Goal: Check status: Check status

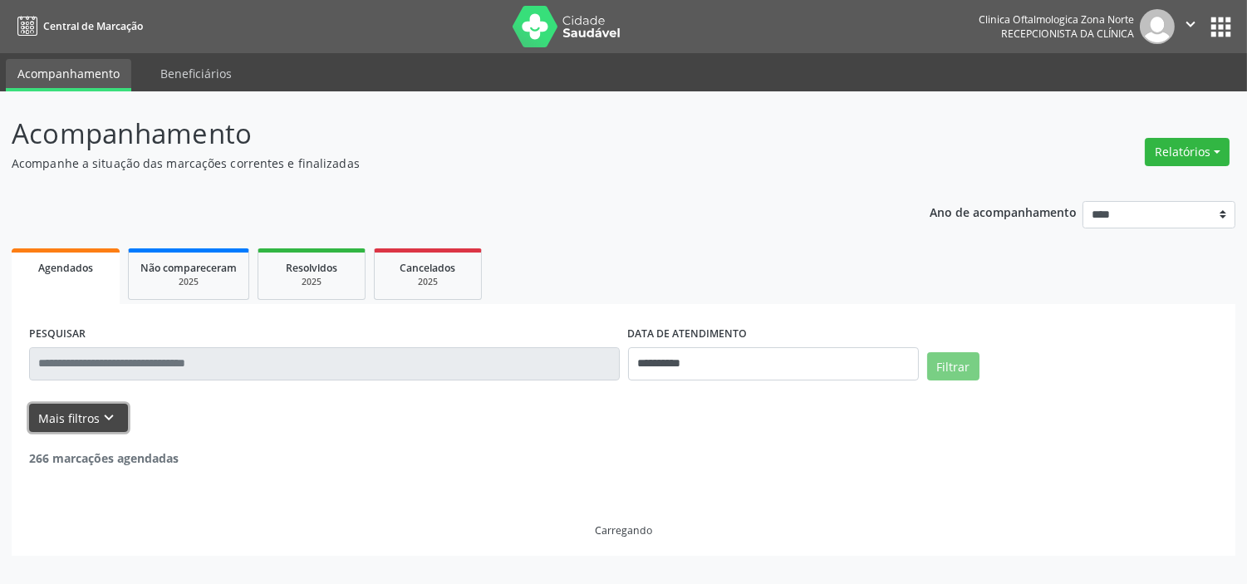
click at [112, 427] on button "Mais filtros keyboard_arrow_down" at bounding box center [78, 418] width 99 height 29
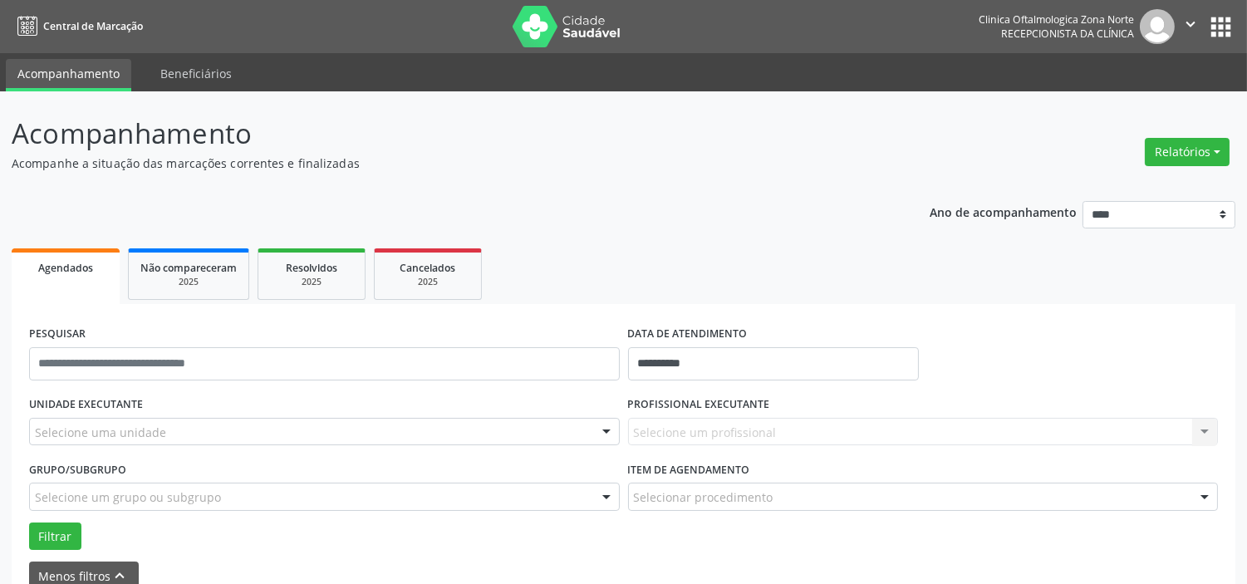
click at [175, 430] on div "Selecione uma unidade" at bounding box center [324, 432] width 591 height 28
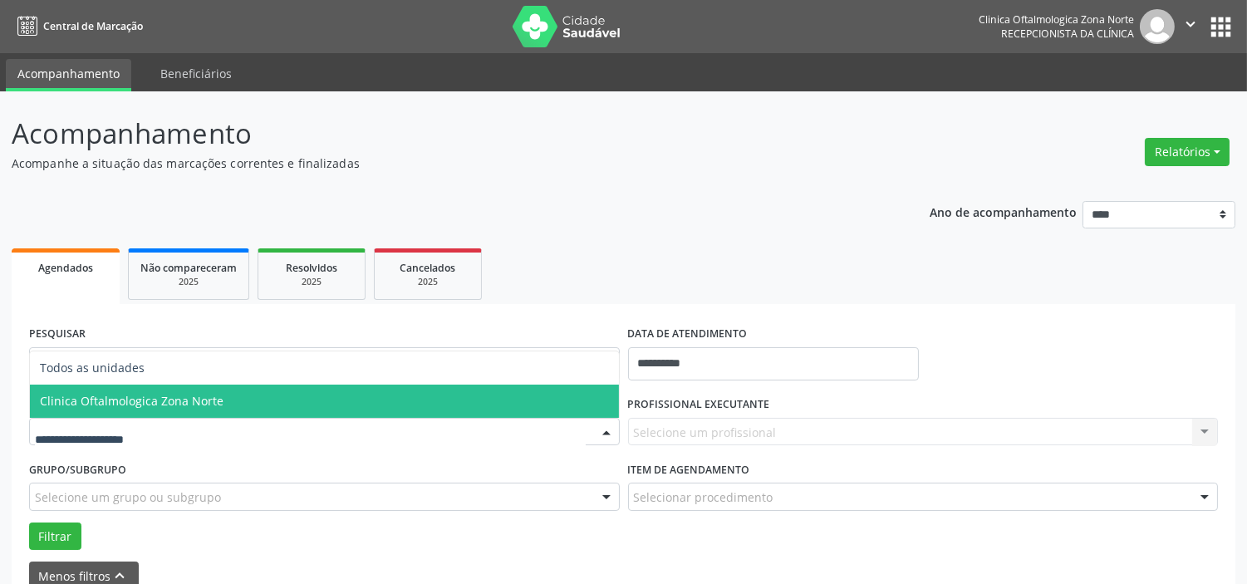
click at [188, 405] on span "Clinica Oftalmologica Zona Norte" at bounding box center [132, 401] width 184 height 16
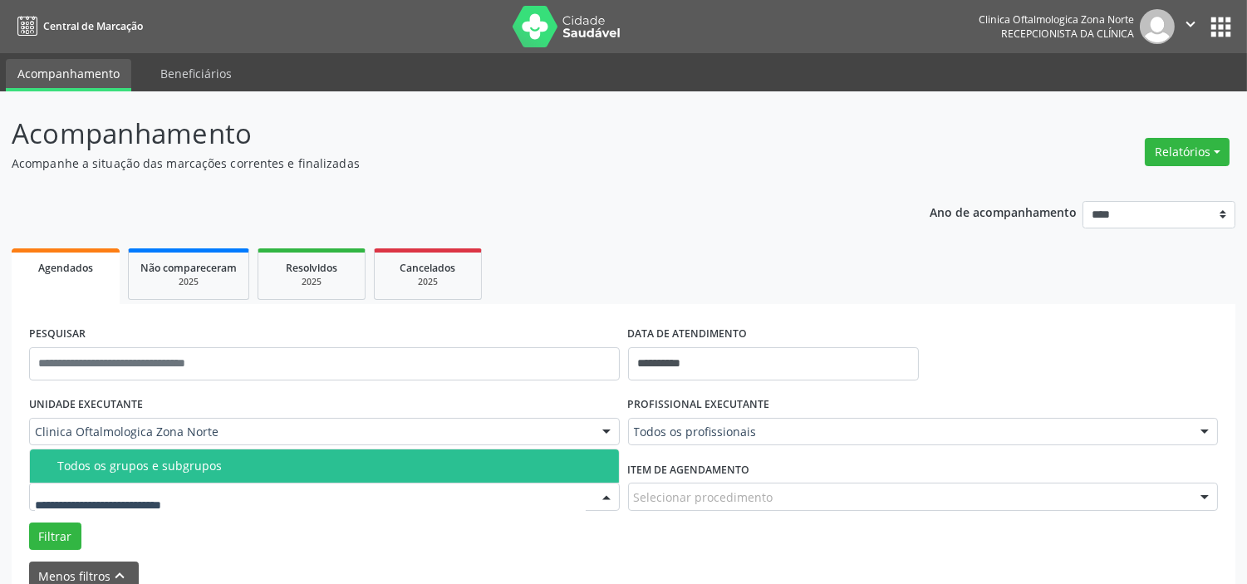
click at [195, 469] on div "Todos os grupos e subgrupos" at bounding box center [333, 465] width 552 height 13
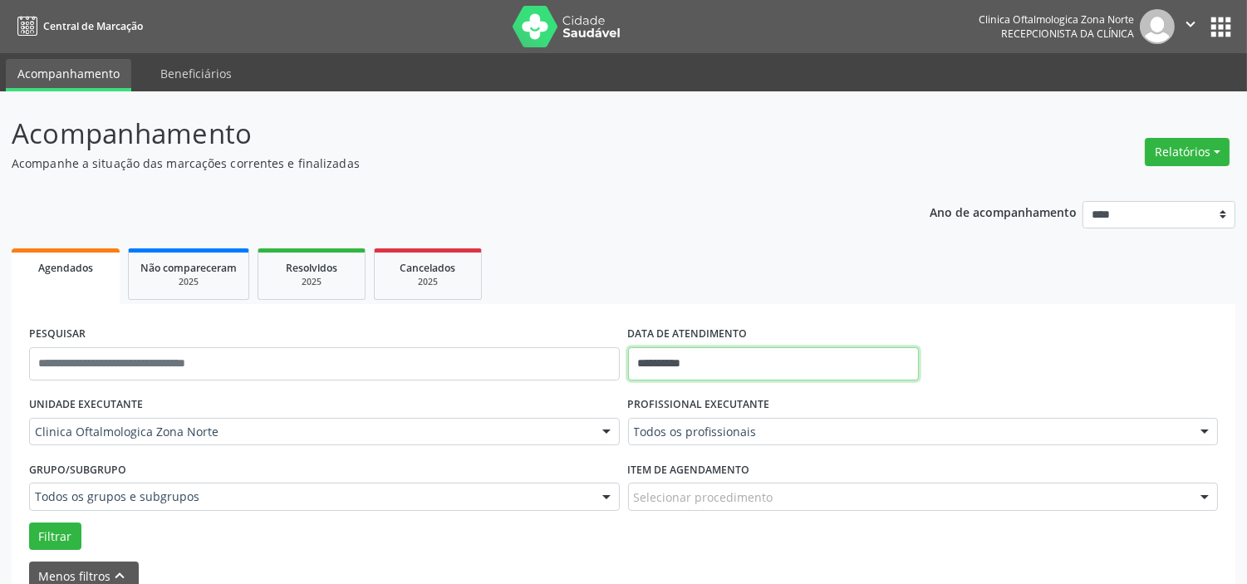
click at [731, 366] on input "**********" at bounding box center [773, 363] width 291 height 33
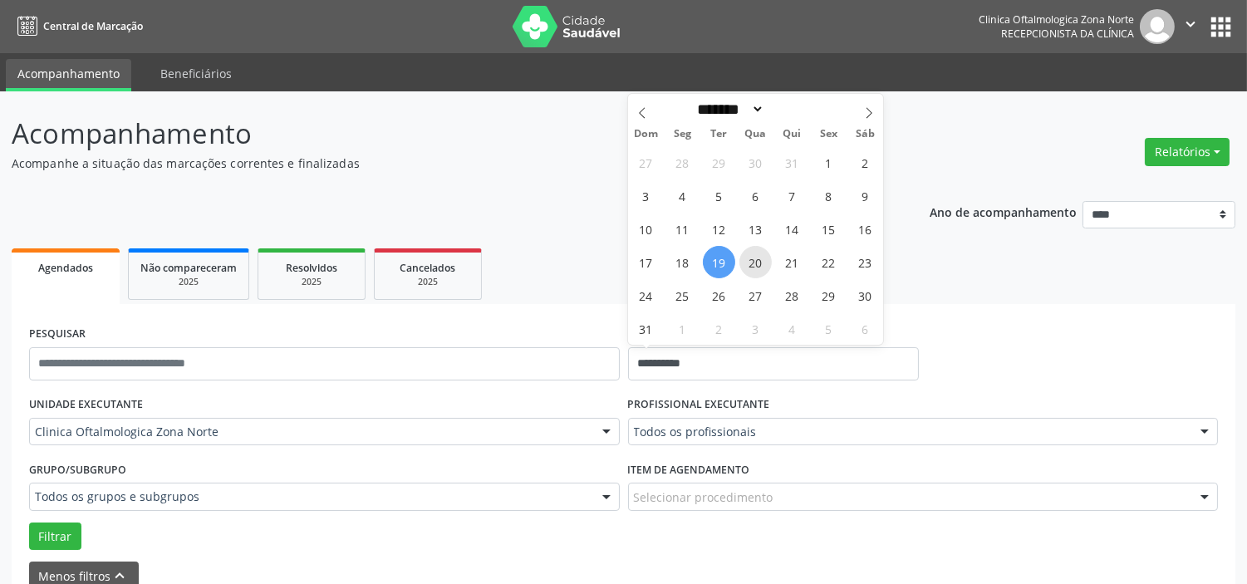
click at [757, 263] on span "20" at bounding box center [755, 262] width 32 height 32
type input "**********"
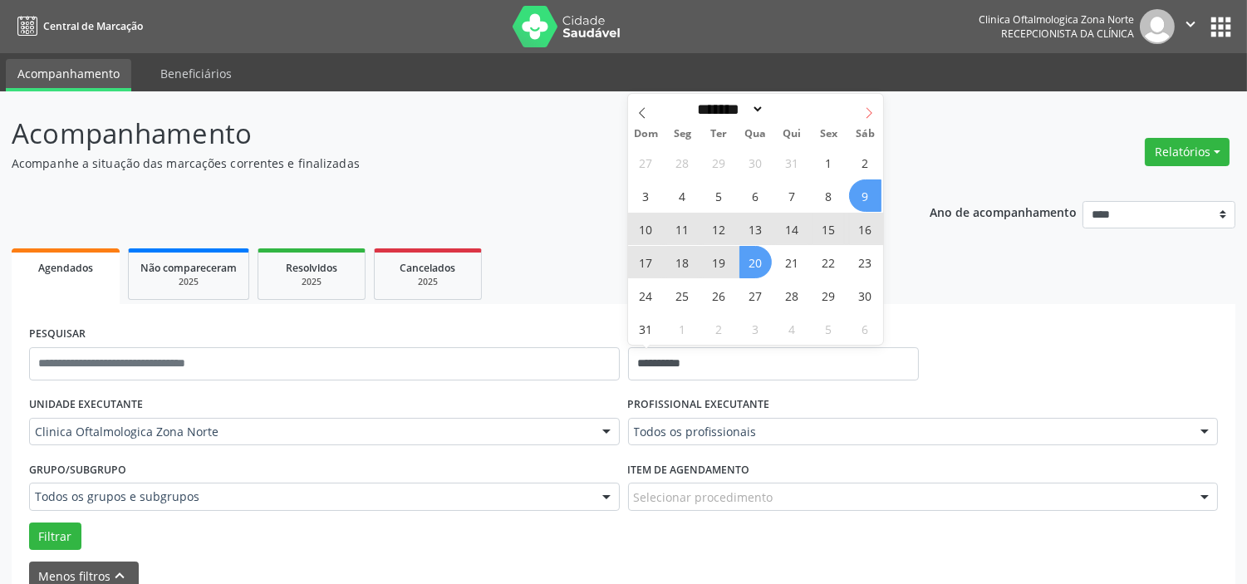
click at [866, 112] on icon at bounding box center [869, 113] width 12 height 12
select select "*"
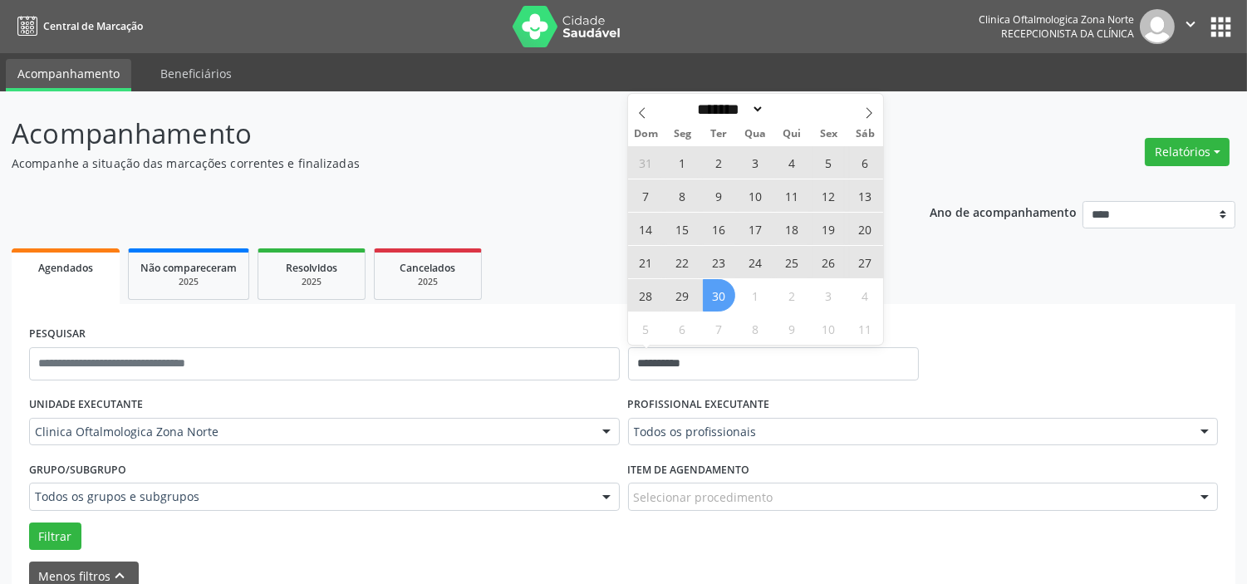
click at [724, 297] on span "30" at bounding box center [719, 295] width 32 height 32
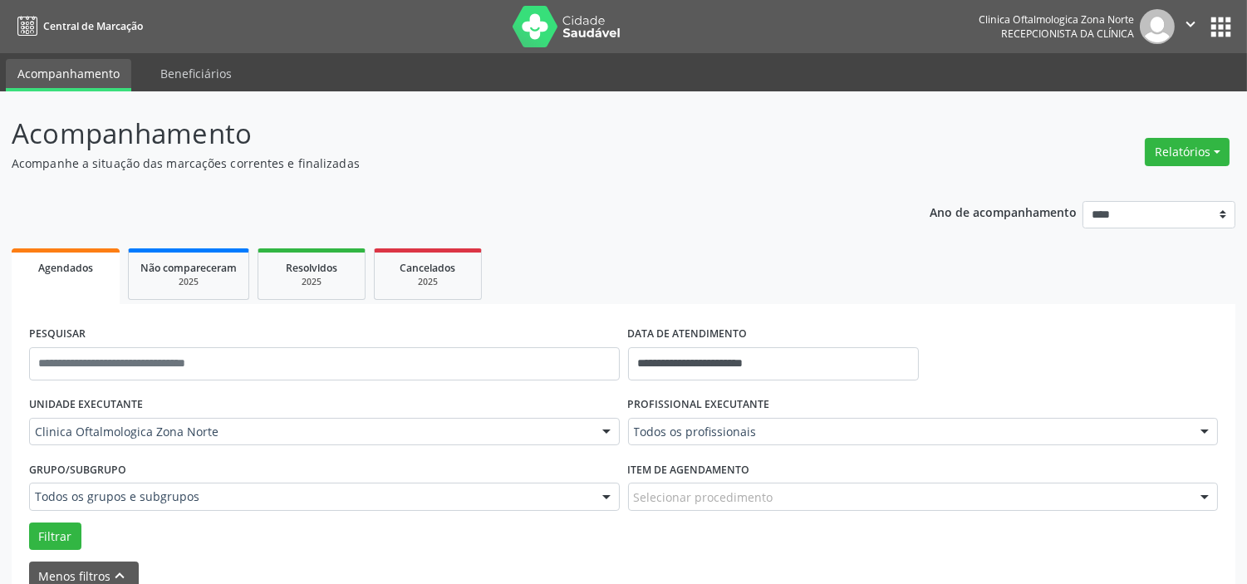
click at [710, 443] on div "Todos os profissionais" at bounding box center [923, 432] width 591 height 28
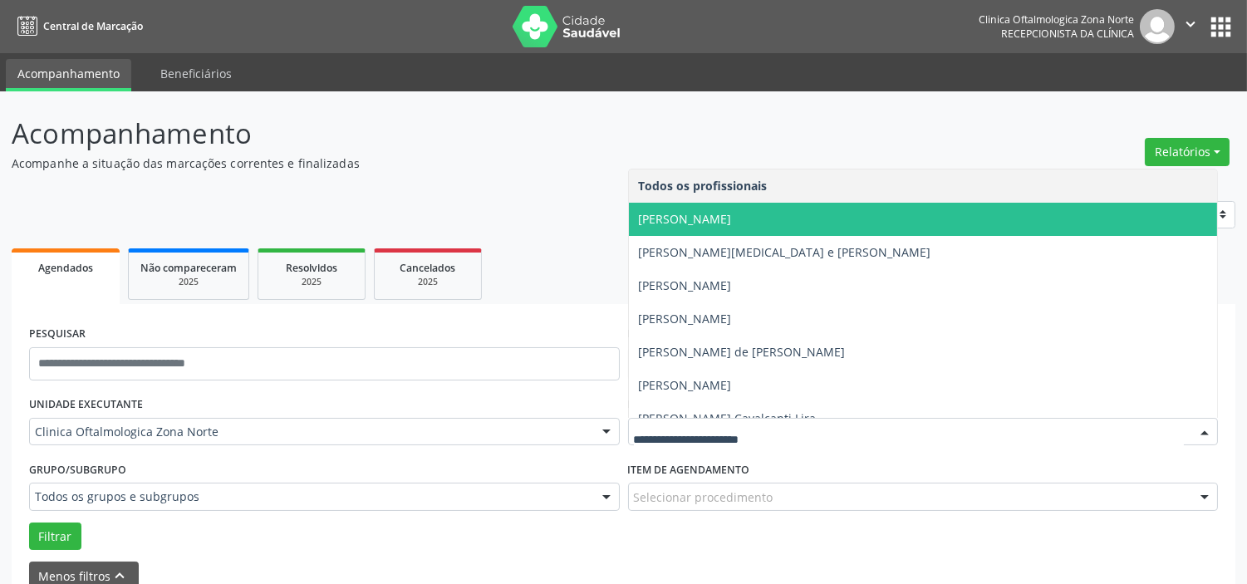
click at [712, 213] on span "[PERSON_NAME]" at bounding box center [685, 219] width 93 height 16
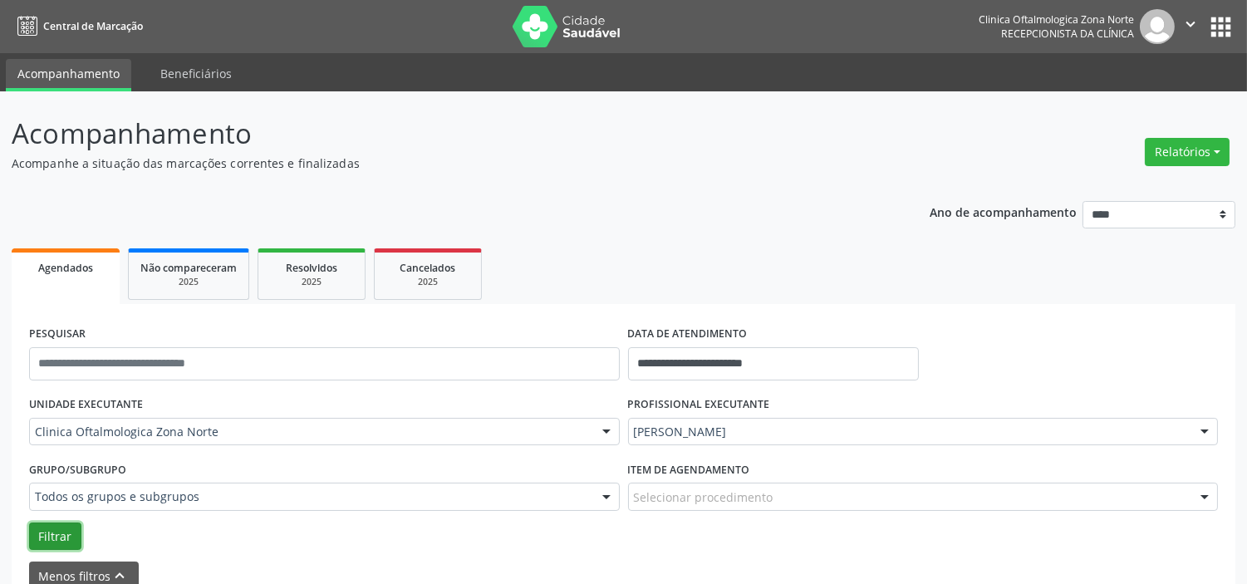
click at [52, 537] on button "Filtrar" at bounding box center [55, 537] width 52 height 28
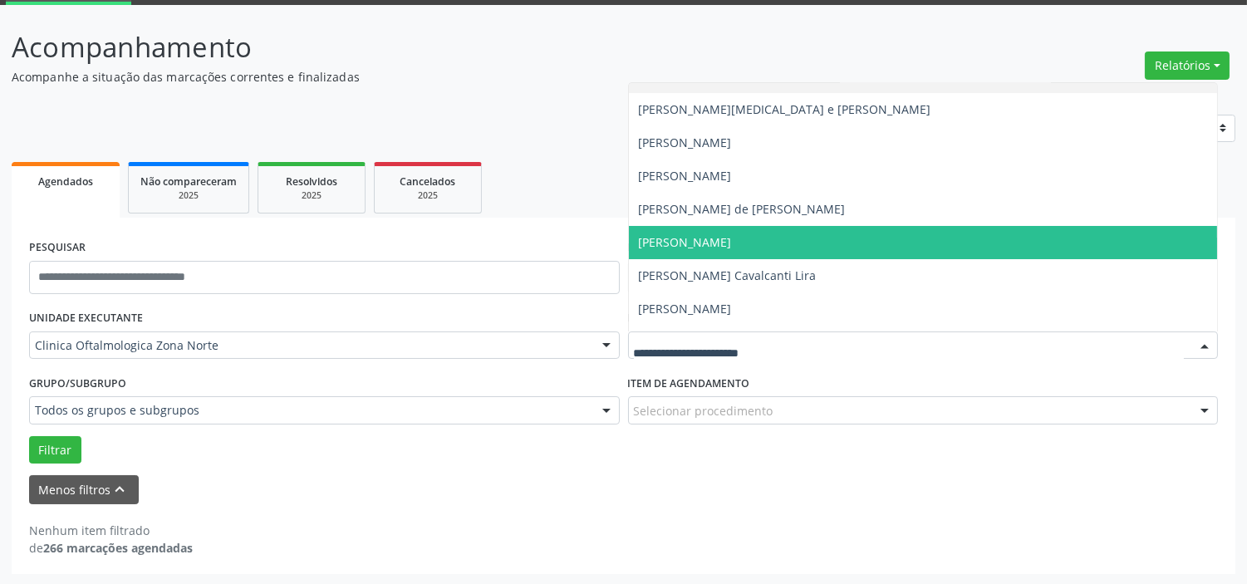
scroll to position [84, 0]
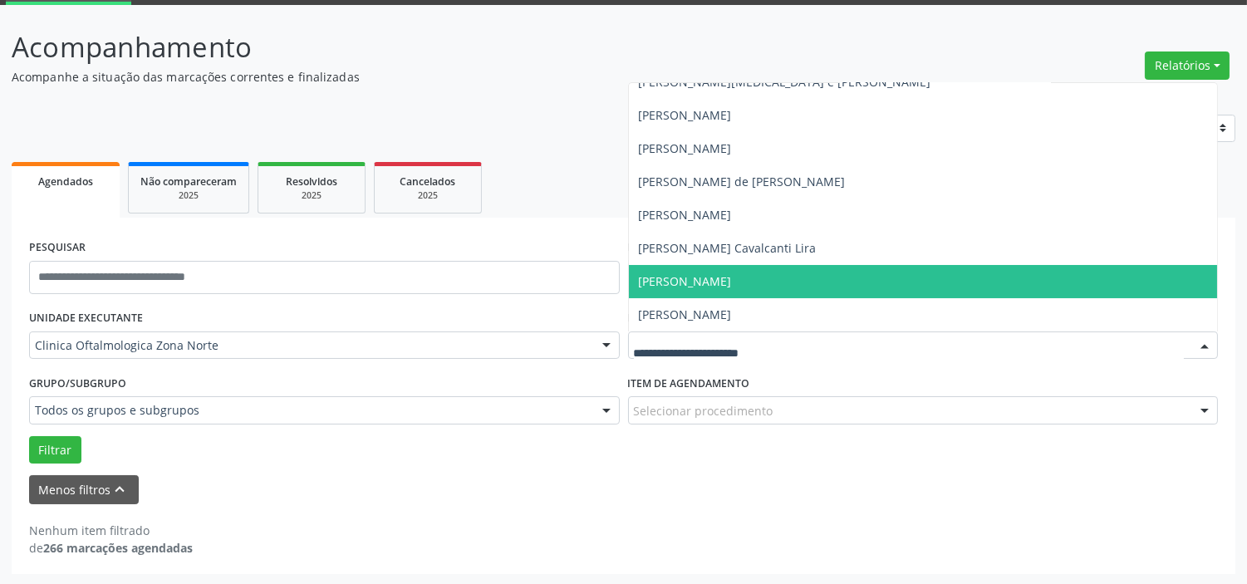
click at [706, 285] on span "[PERSON_NAME]" at bounding box center [685, 281] width 93 height 16
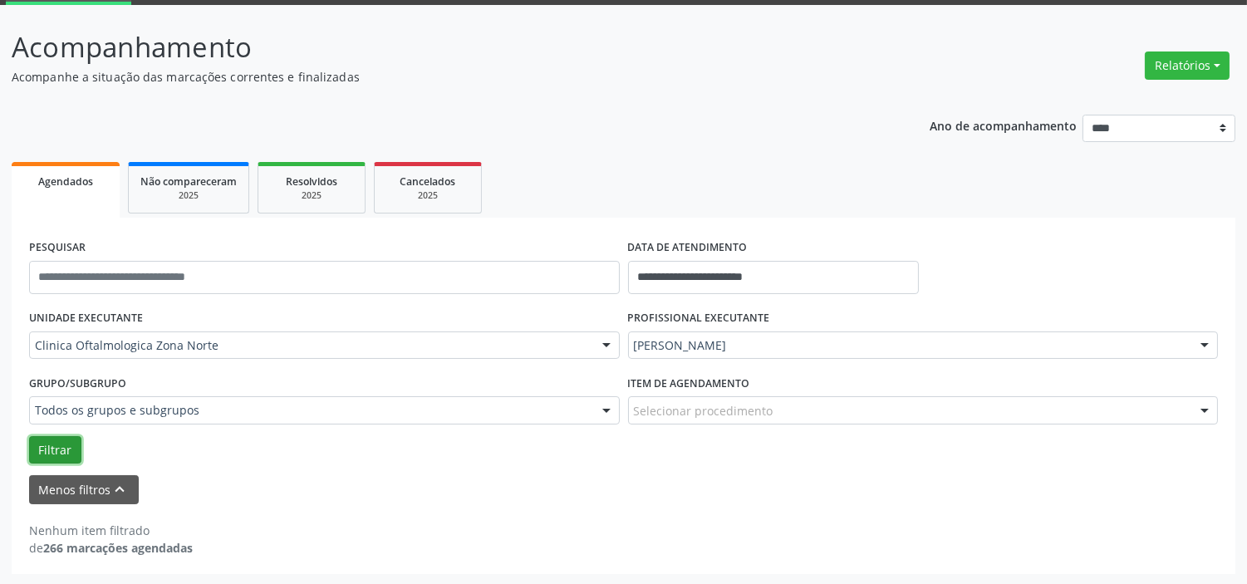
click at [70, 447] on button "Filtrar" at bounding box center [55, 450] width 52 height 28
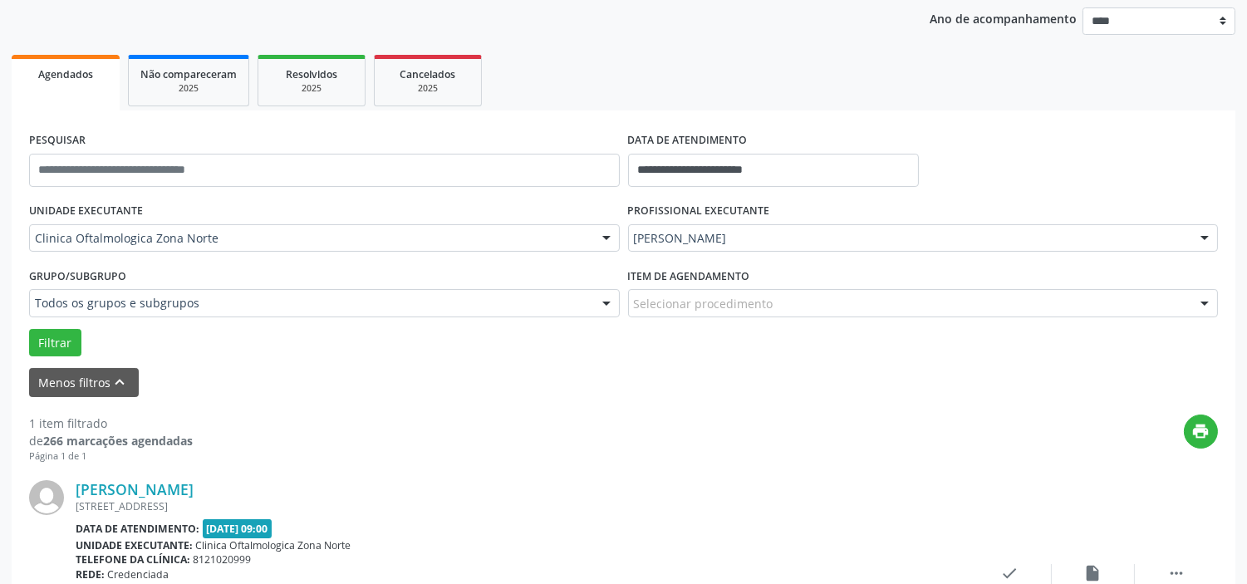
scroll to position [339, 0]
